Goal: Navigation & Orientation: Find specific page/section

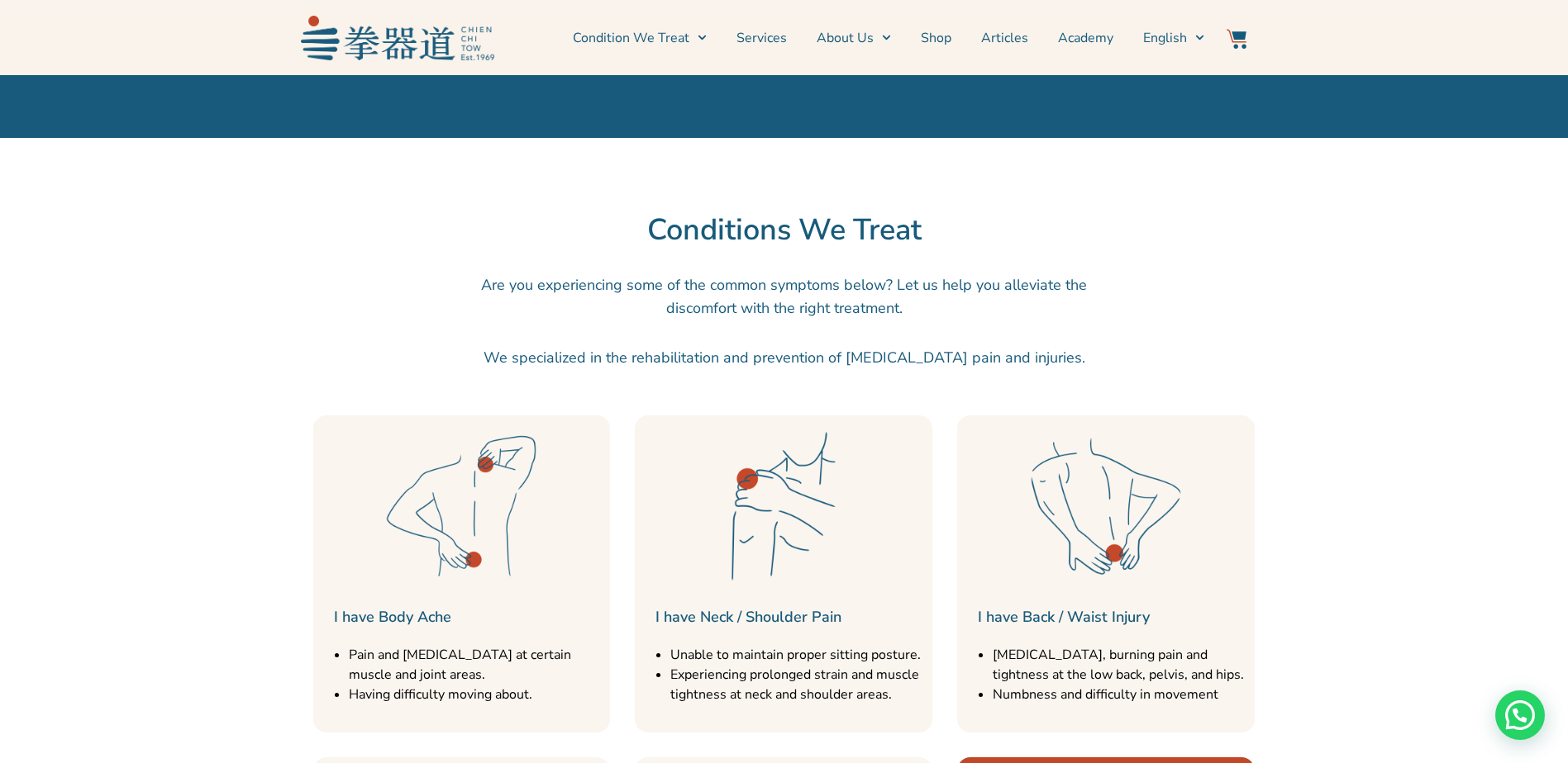
scroll to position [1239, 0]
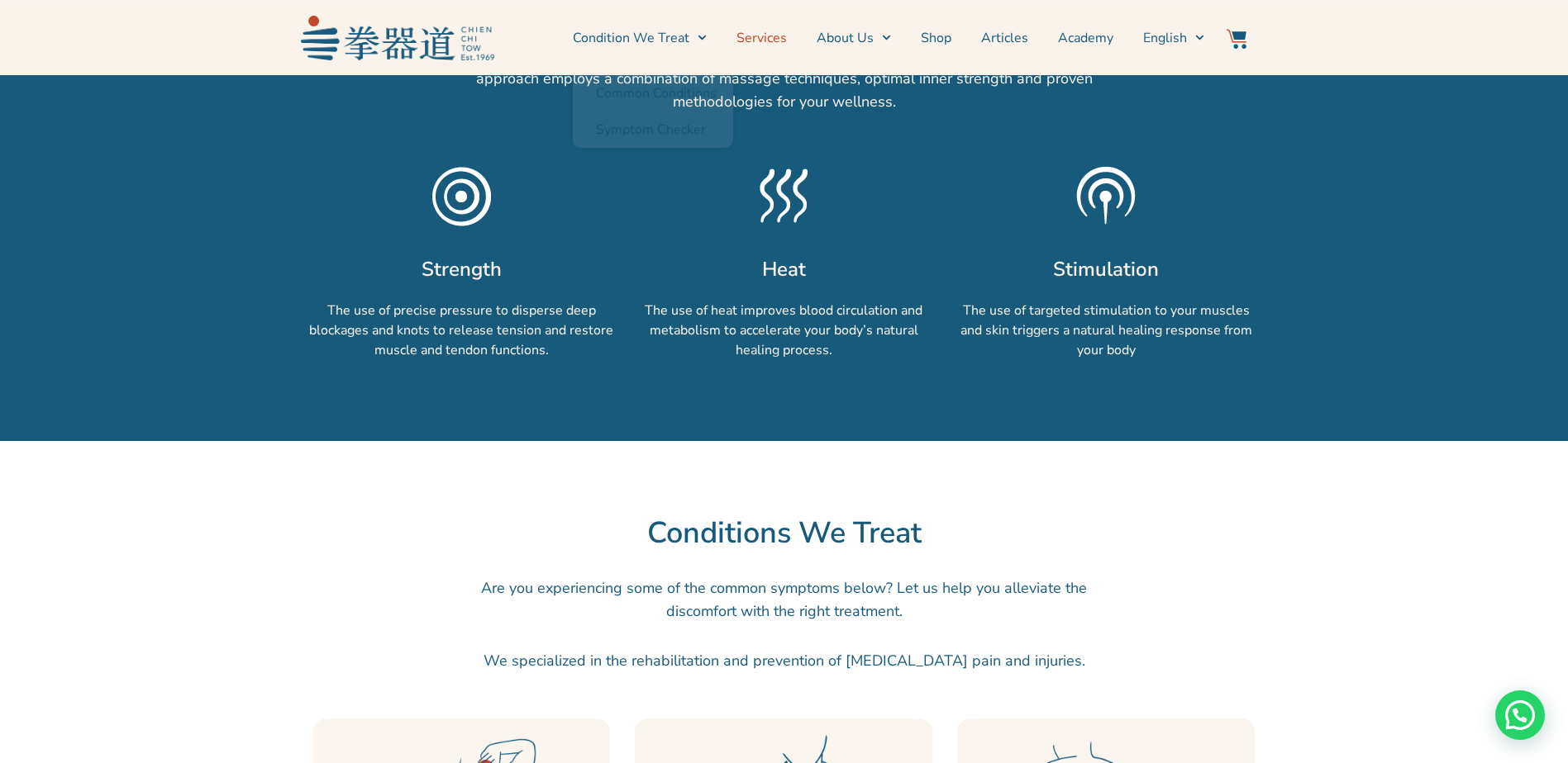
click at [787, 36] on link "Services" at bounding box center [762, 37] width 51 height 41
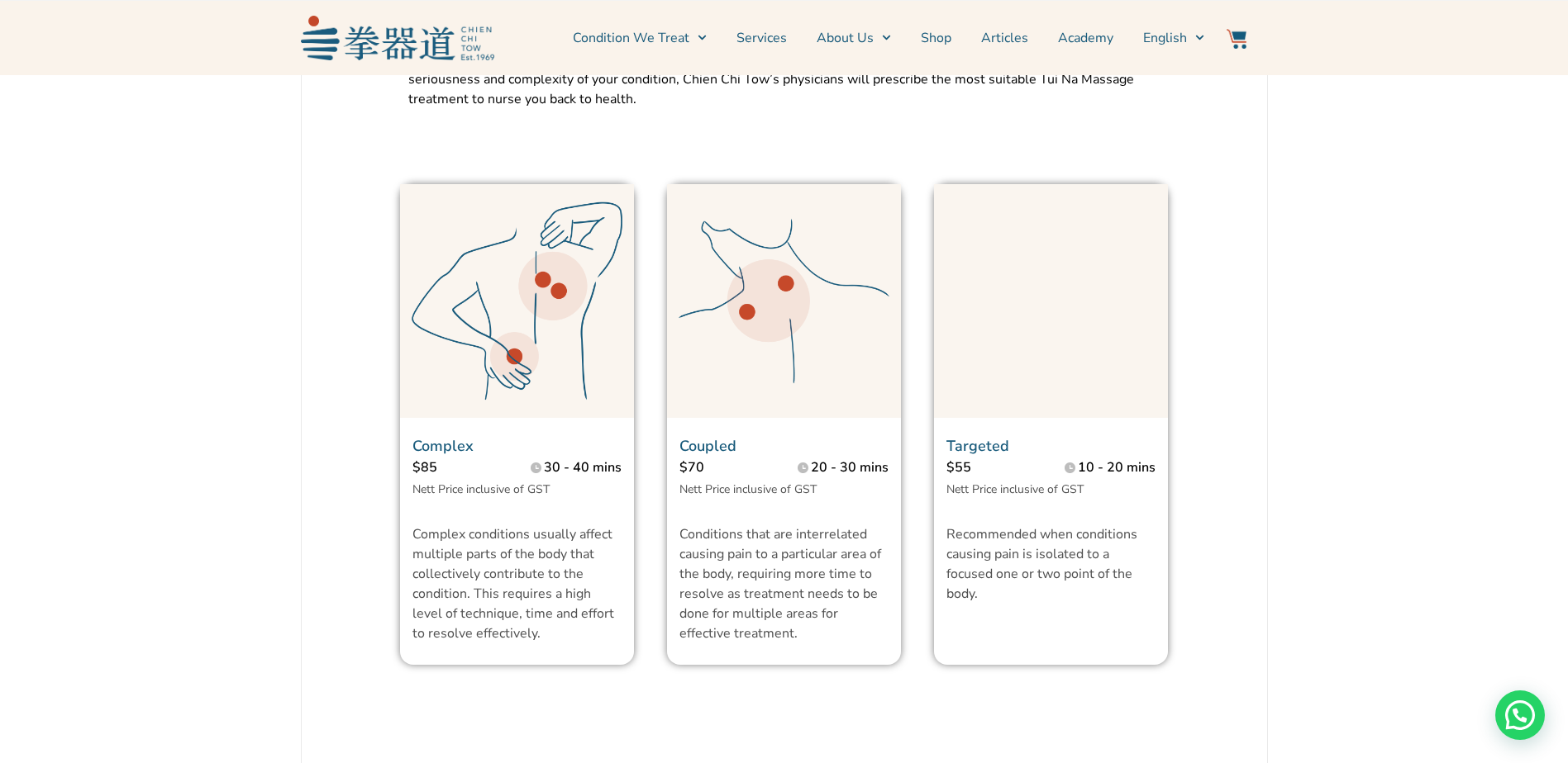
scroll to position [660, 0]
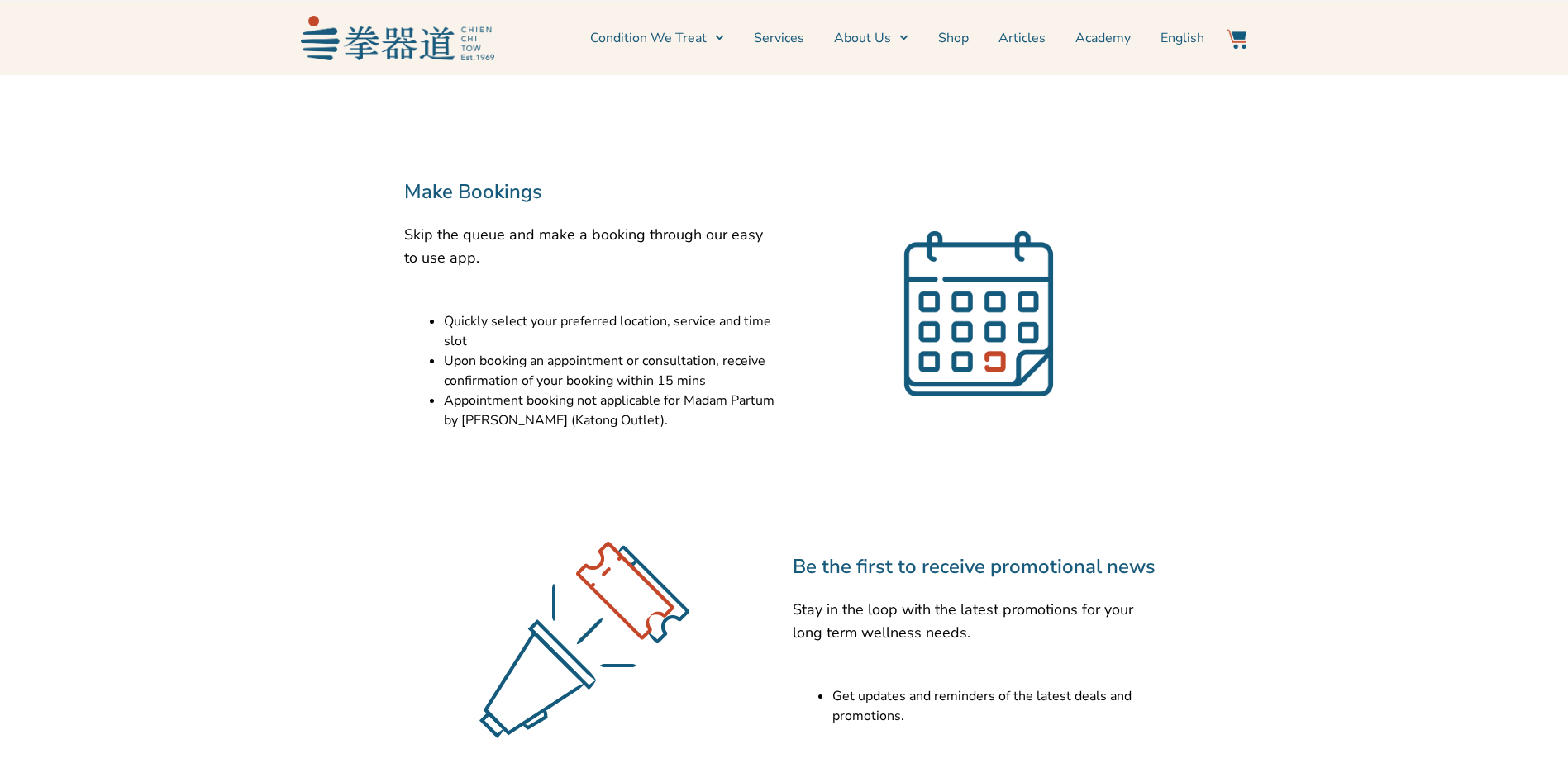
scroll to position [660, 0]
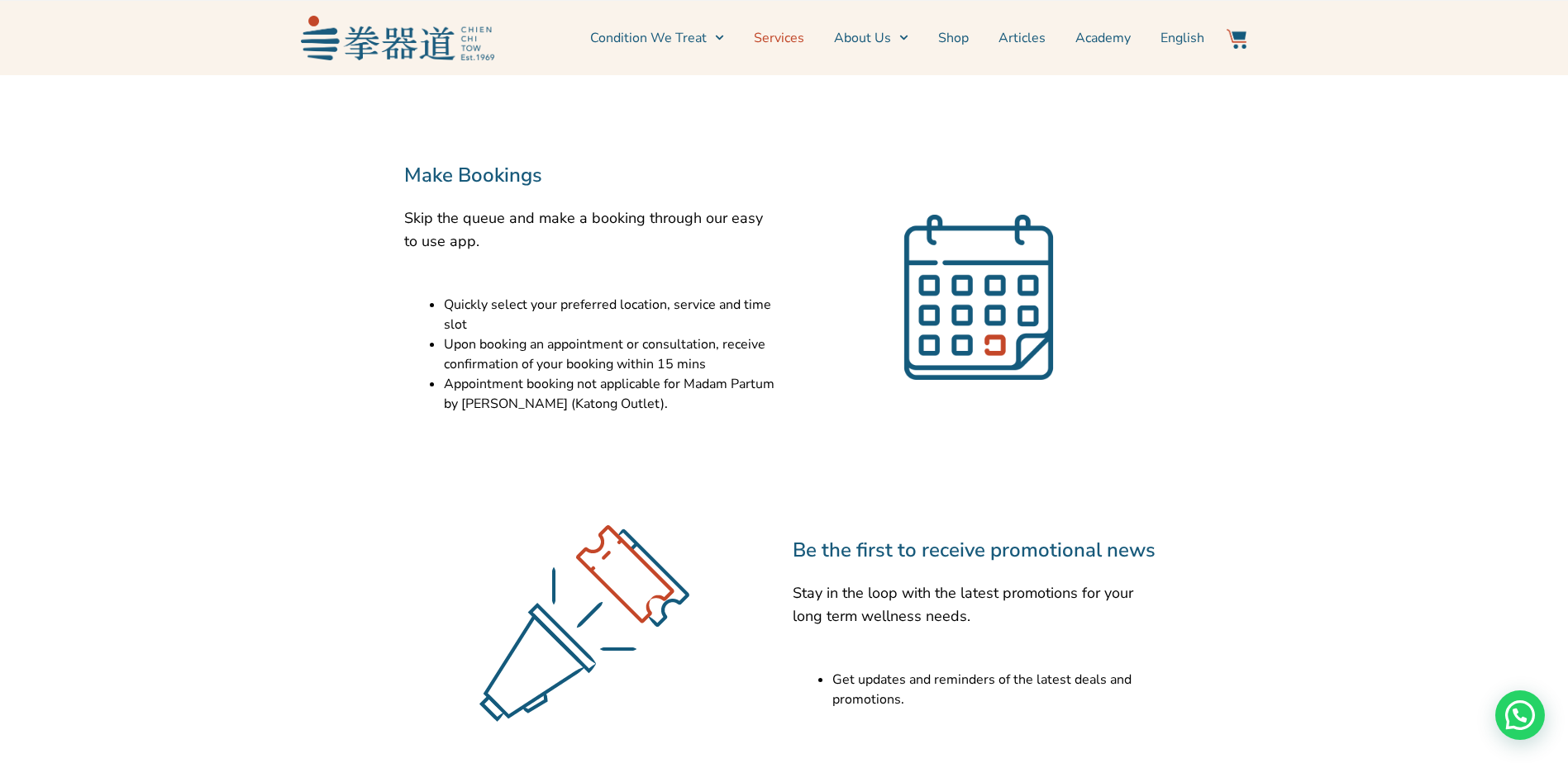
click at [805, 35] on link "Services" at bounding box center [779, 37] width 51 height 41
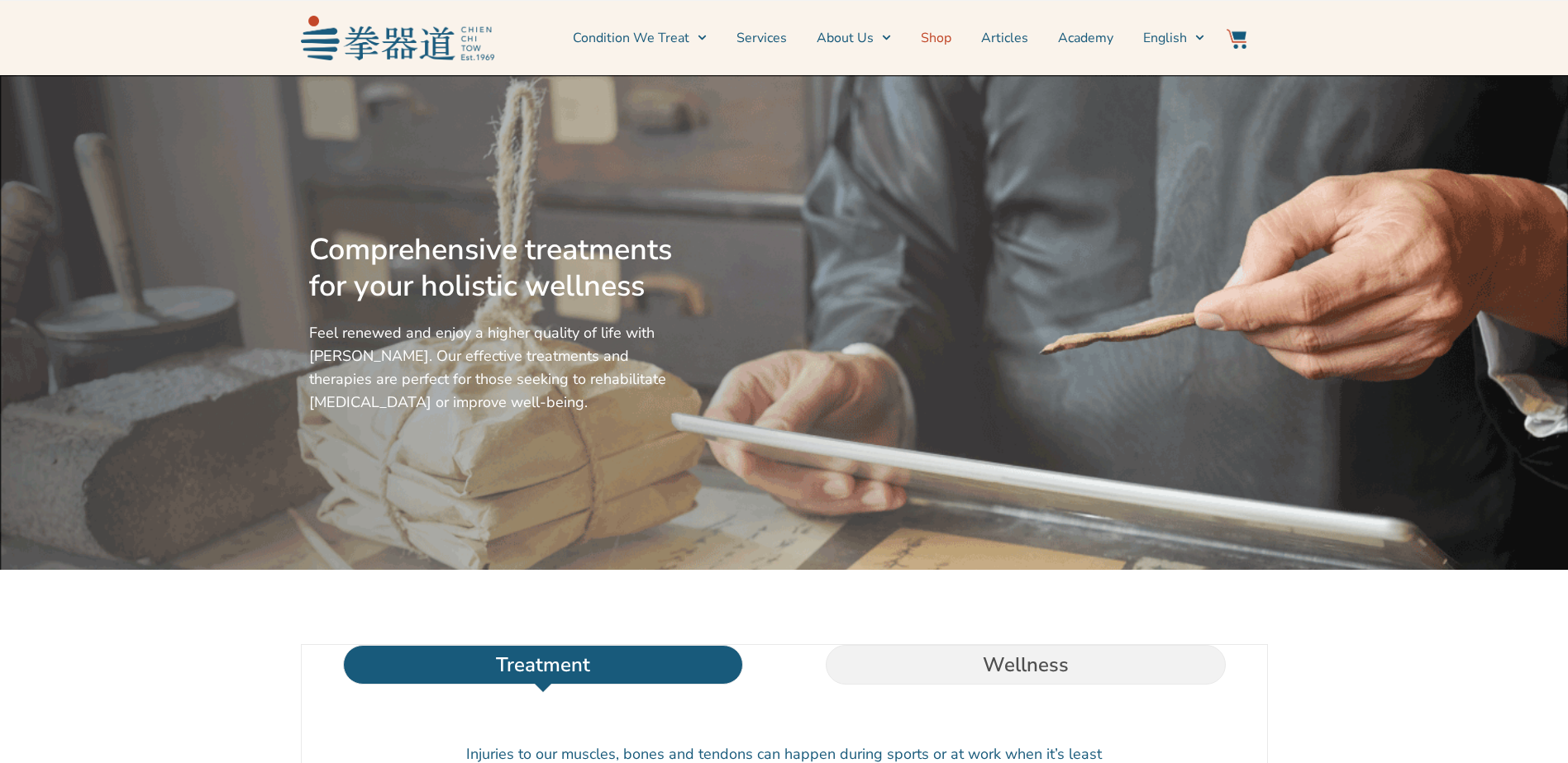
click at [931, 34] on link "Shop" at bounding box center [936, 37] width 30 height 41
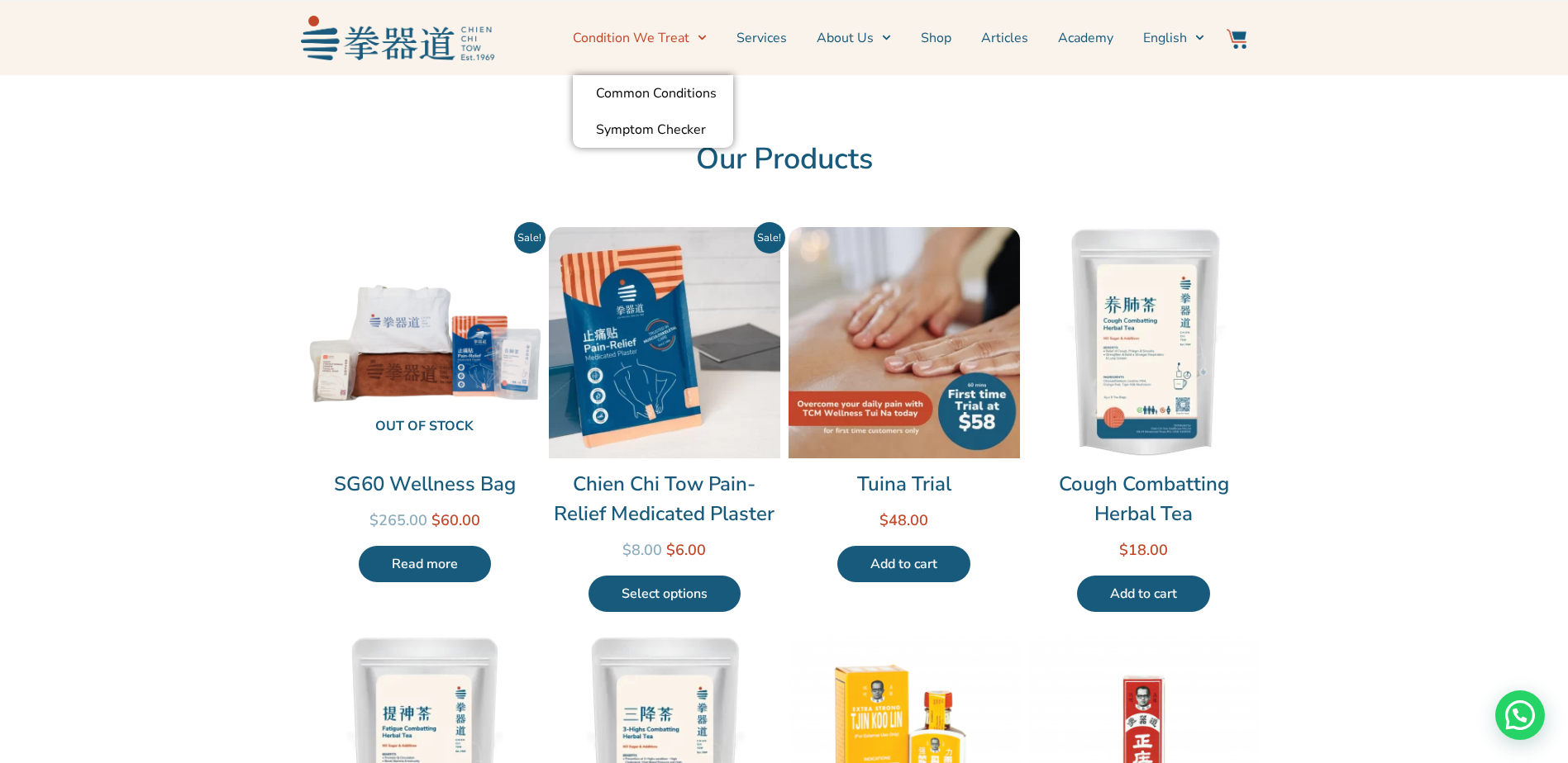
click at [699, 32] on span "Menu" at bounding box center [697, 37] width 17 height 26
click at [698, 37] on span "Menu" at bounding box center [697, 37] width 17 height 26
click at [755, 36] on link "Services" at bounding box center [762, 37] width 51 height 41
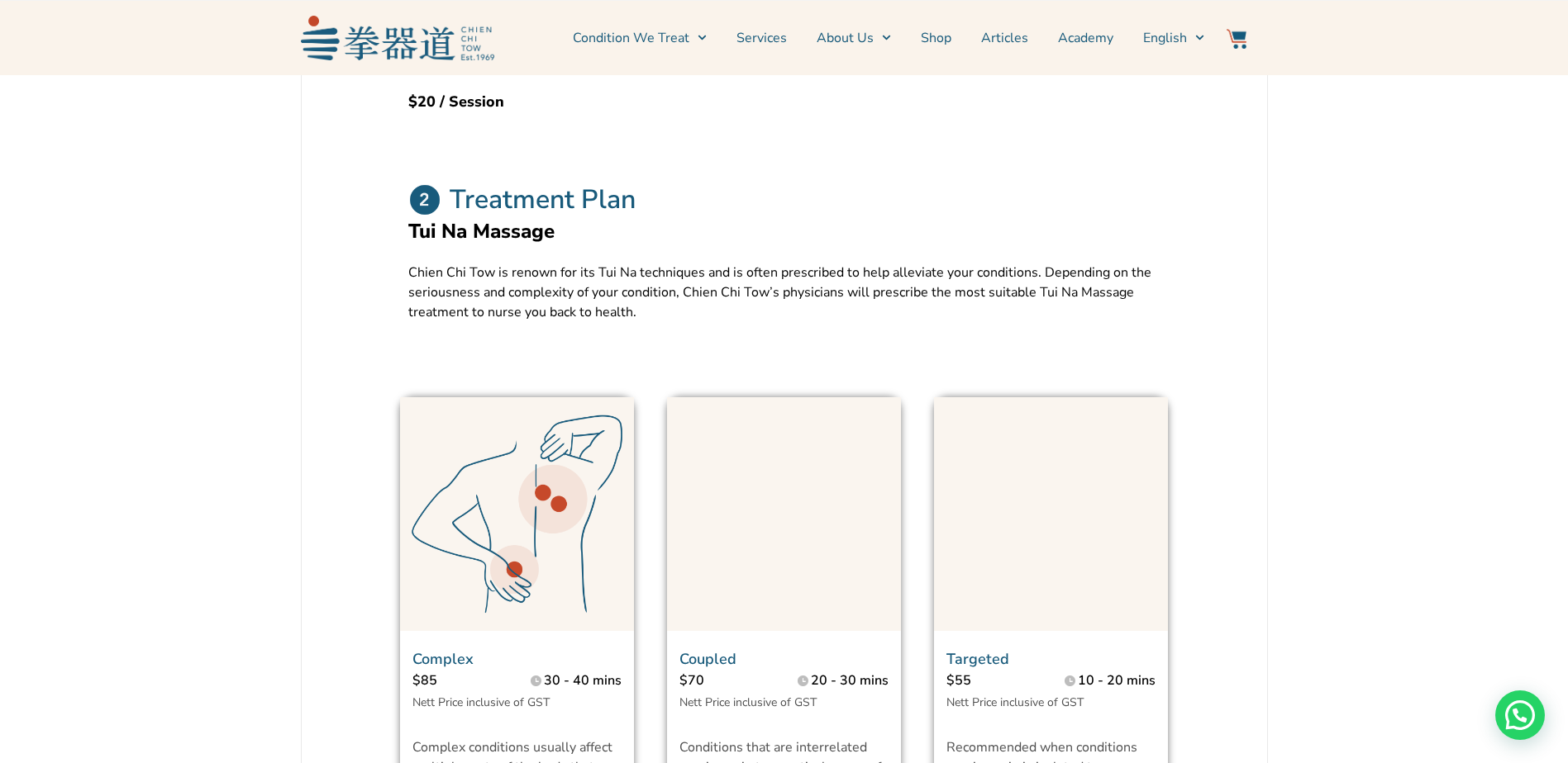
scroll to position [331, 0]
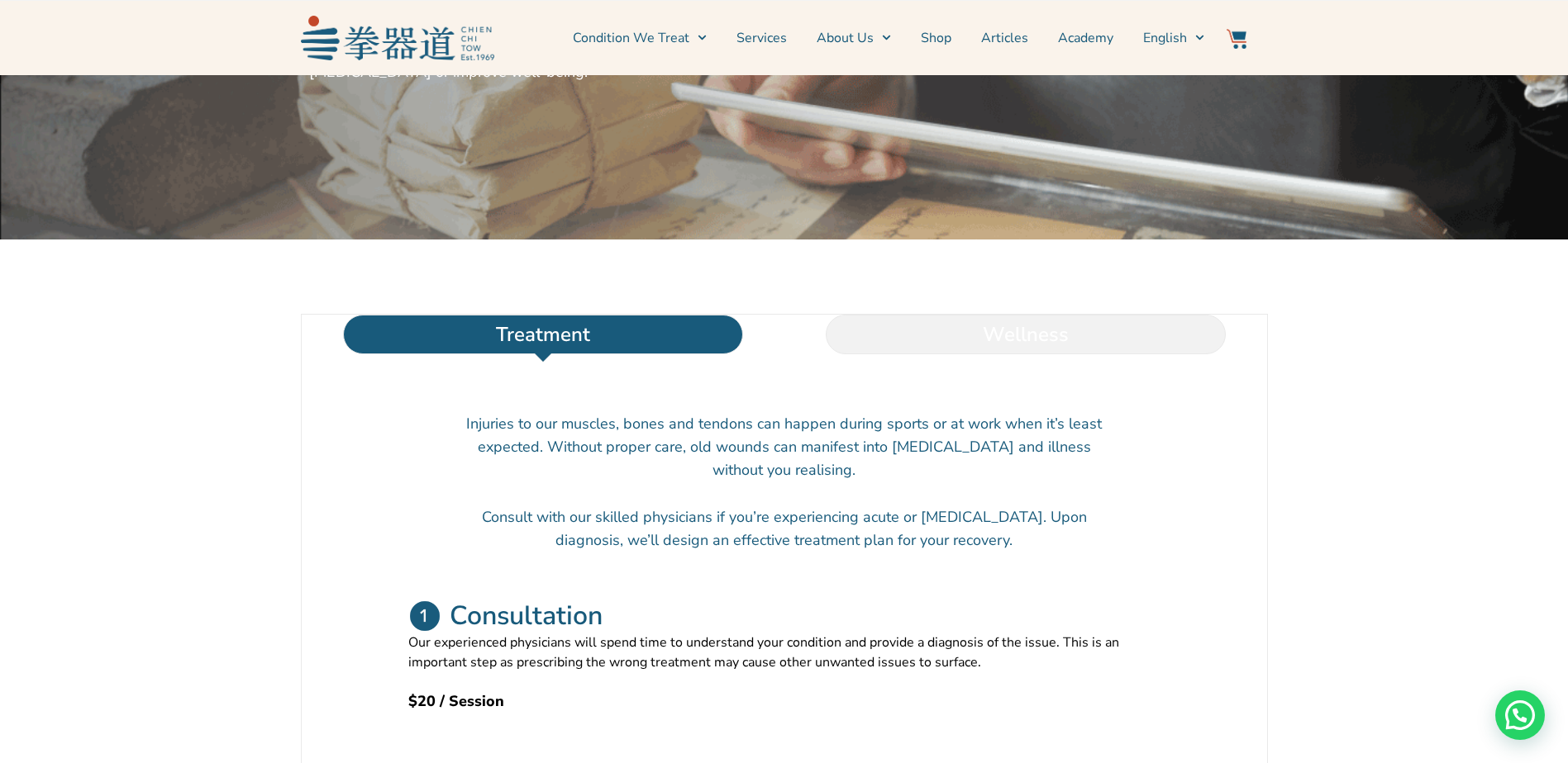
click at [938, 355] on li "Wellness" at bounding box center [1025, 334] width 483 height 39
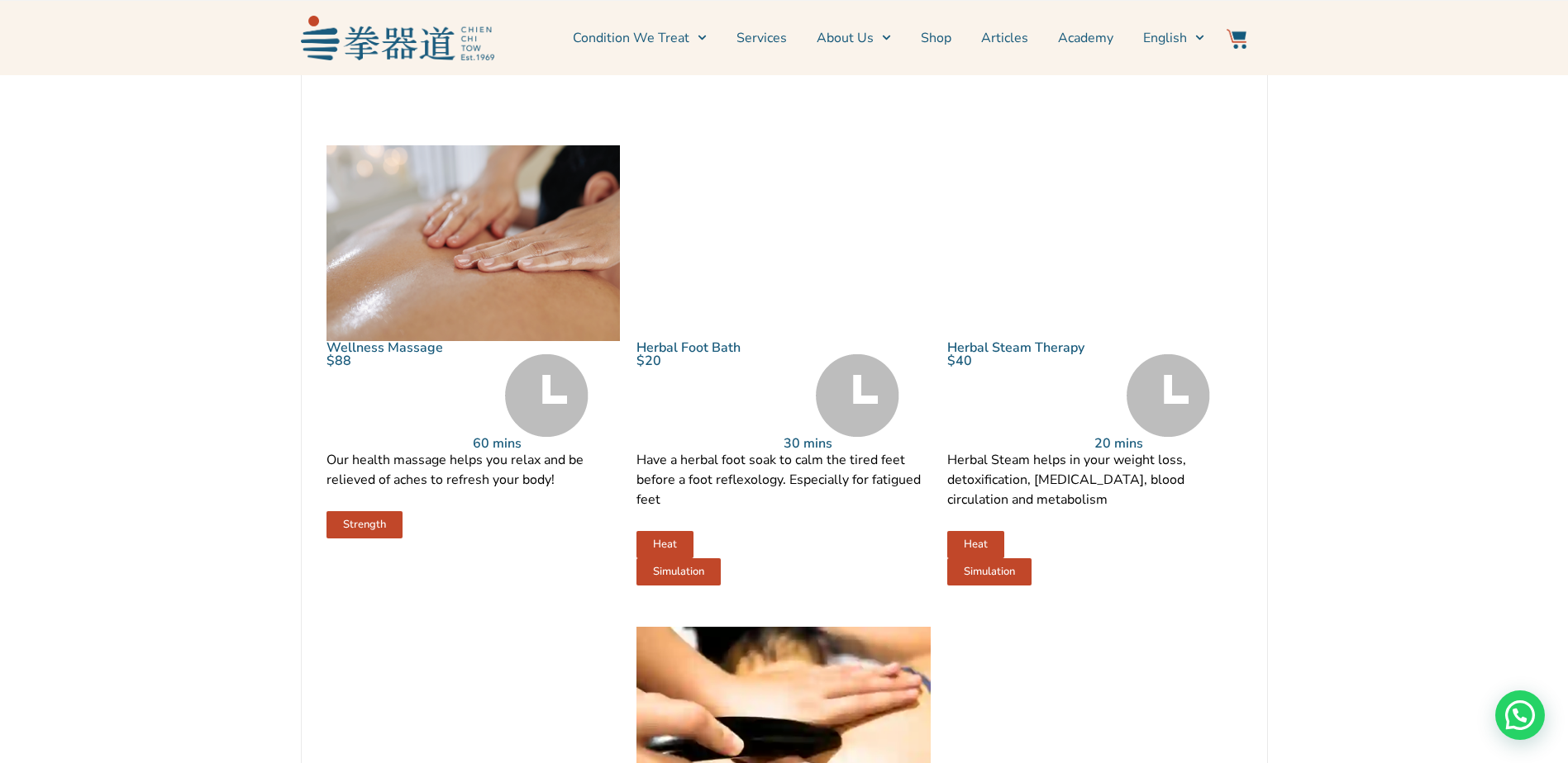
scroll to position [826, 0]
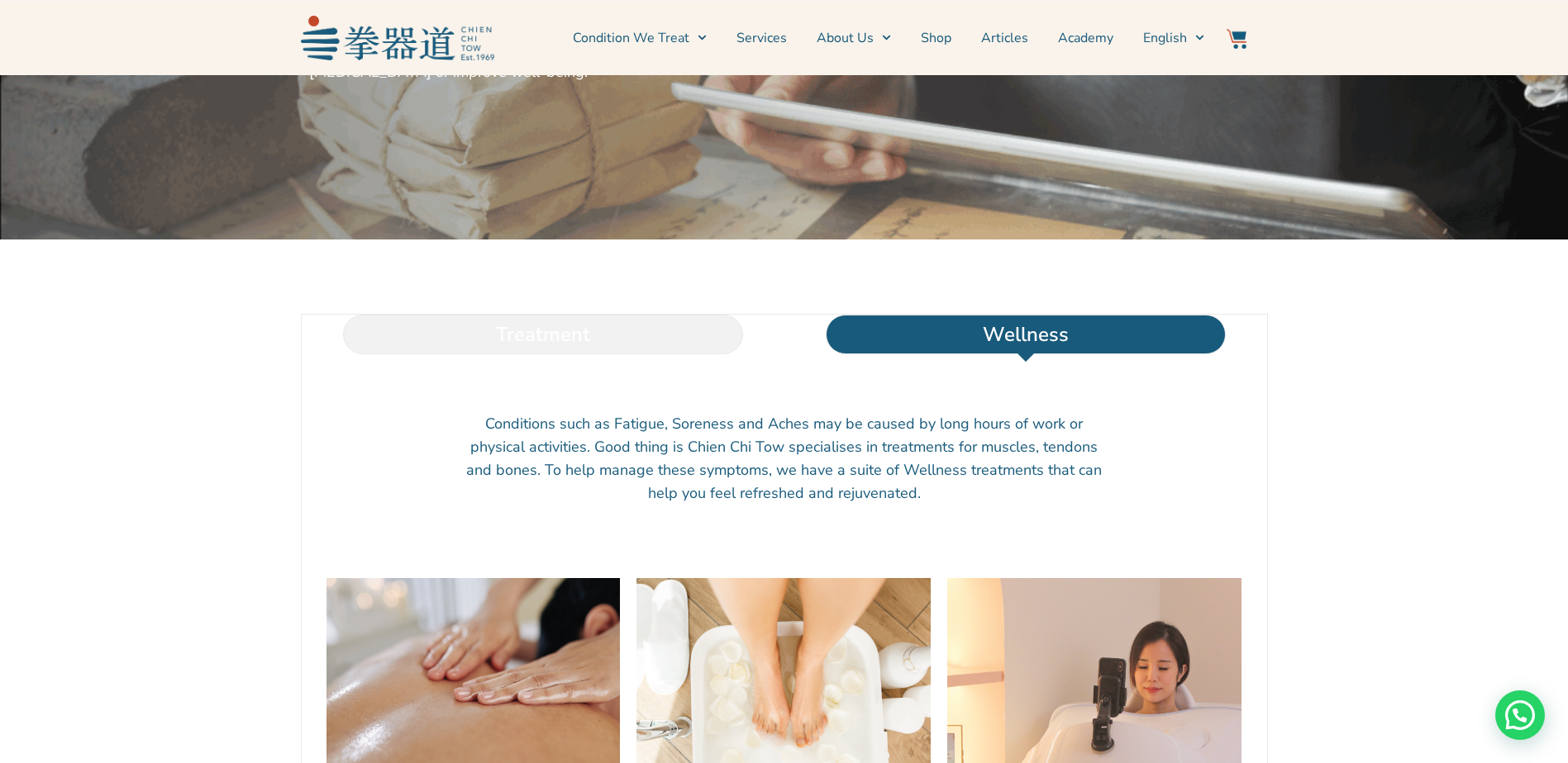
click at [513, 355] on li "Treatment" at bounding box center [542, 334] width 483 height 39
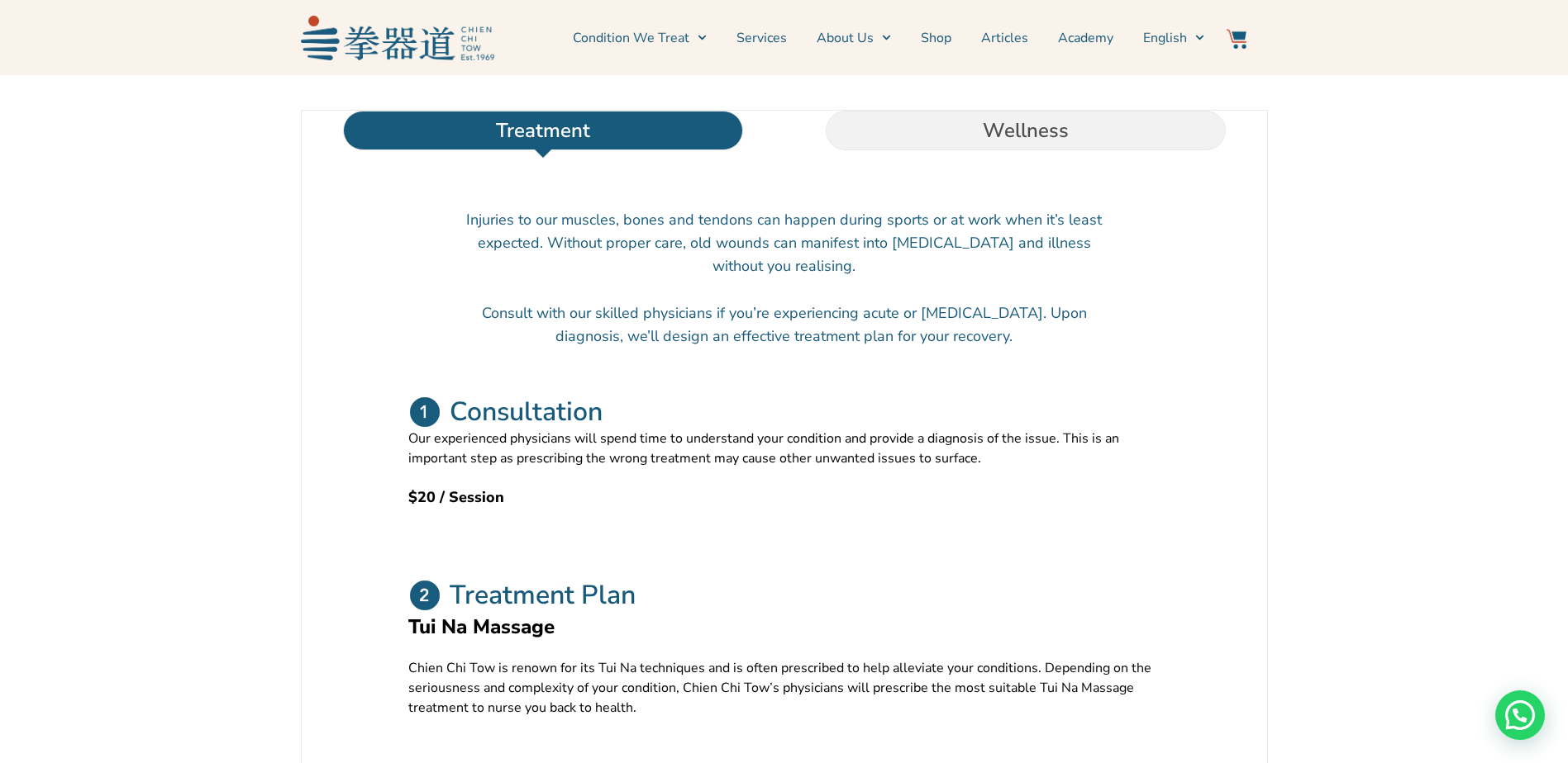
scroll to position [991, 0]
